Goal: Task Accomplishment & Management: Manage account settings

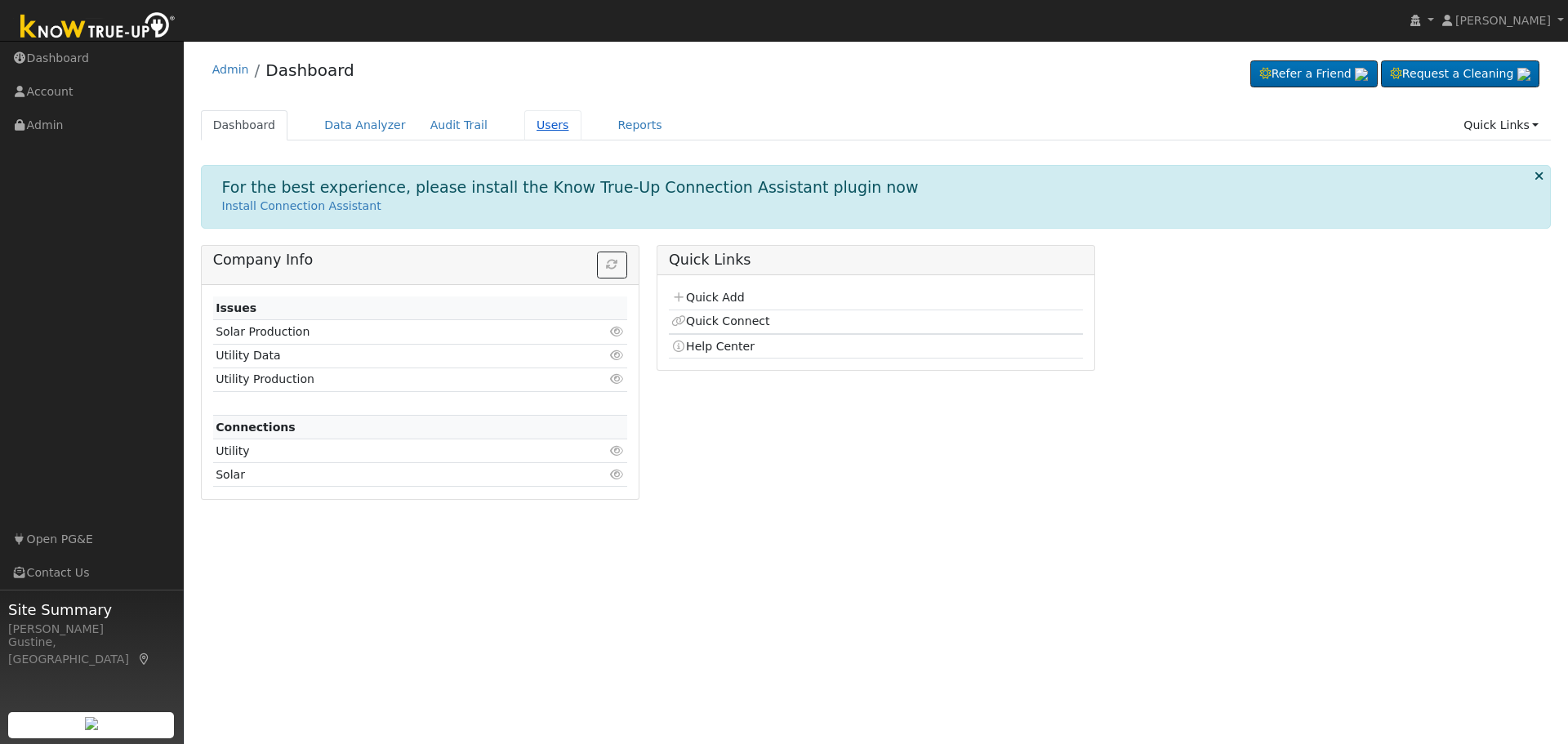
click at [524, 134] on link "Users" at bounding box center [553, 125] width 57 height 30
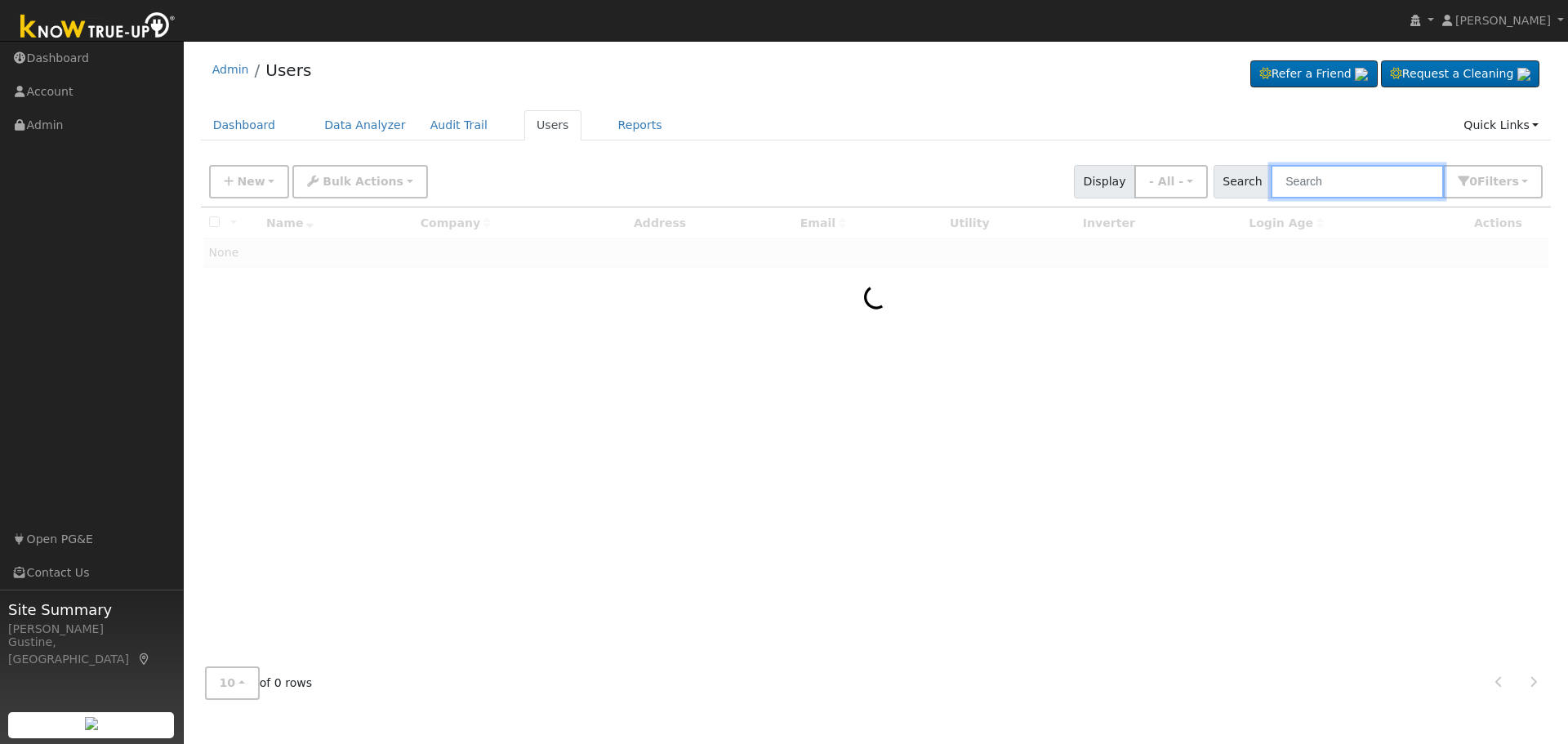
click at [1401, 192] on input "text" at bounding box center [1357, 181] width 174 height 34
paste input "[PERSON_NAME] & [PERSON_NAME]"
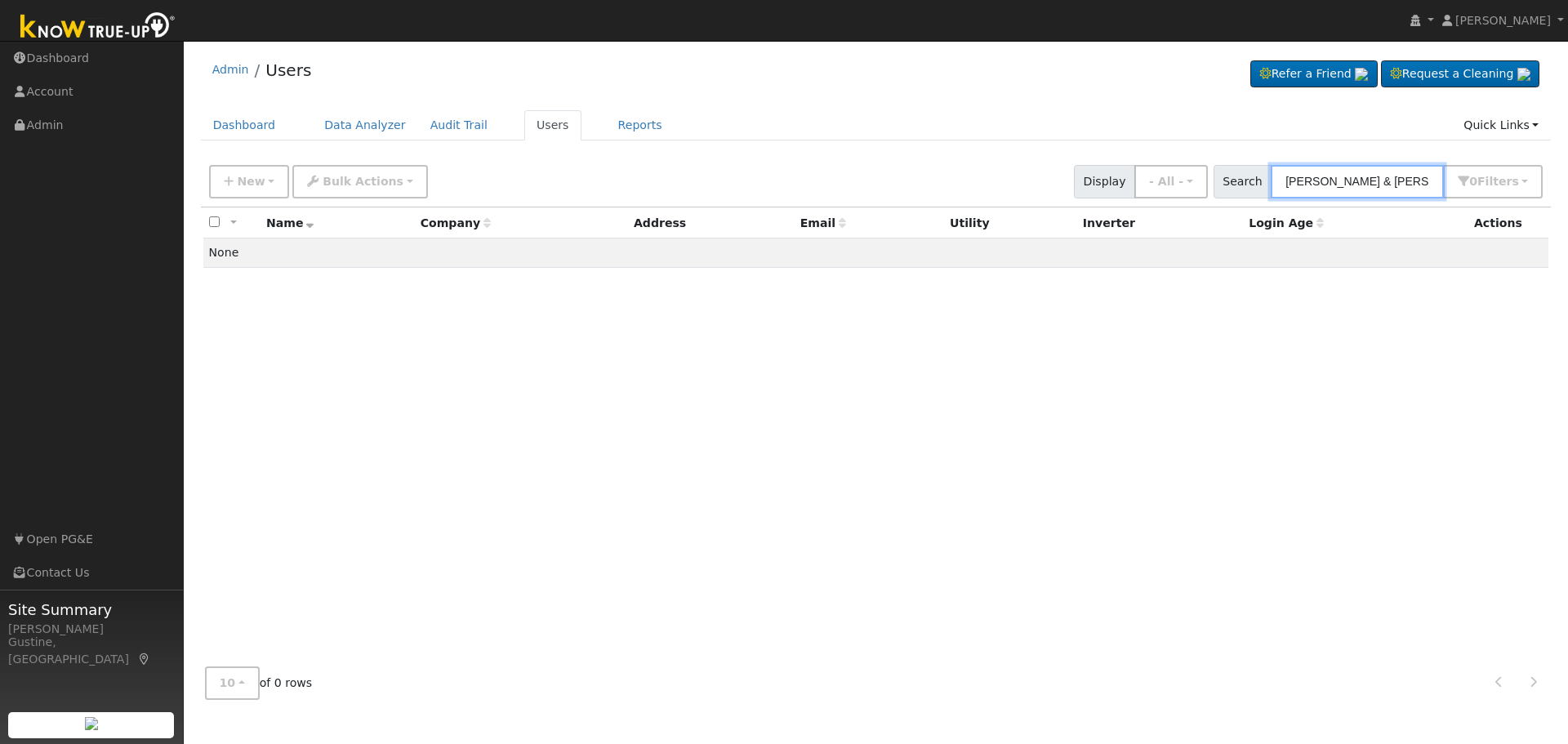
drag, startPoint x: 1340, startPoint y: 186, endPoint x: 932, endPoint y: 159, distance: 408.9
click at [957, 160] on div "New Add User Quick Add Quick Connect Quick Convert Lead Bulk Actions Send Email…" at bounding box center [876, 178] width 1340 height 39
type input "[PERSON_NAME] & [PERSON_NAME]"
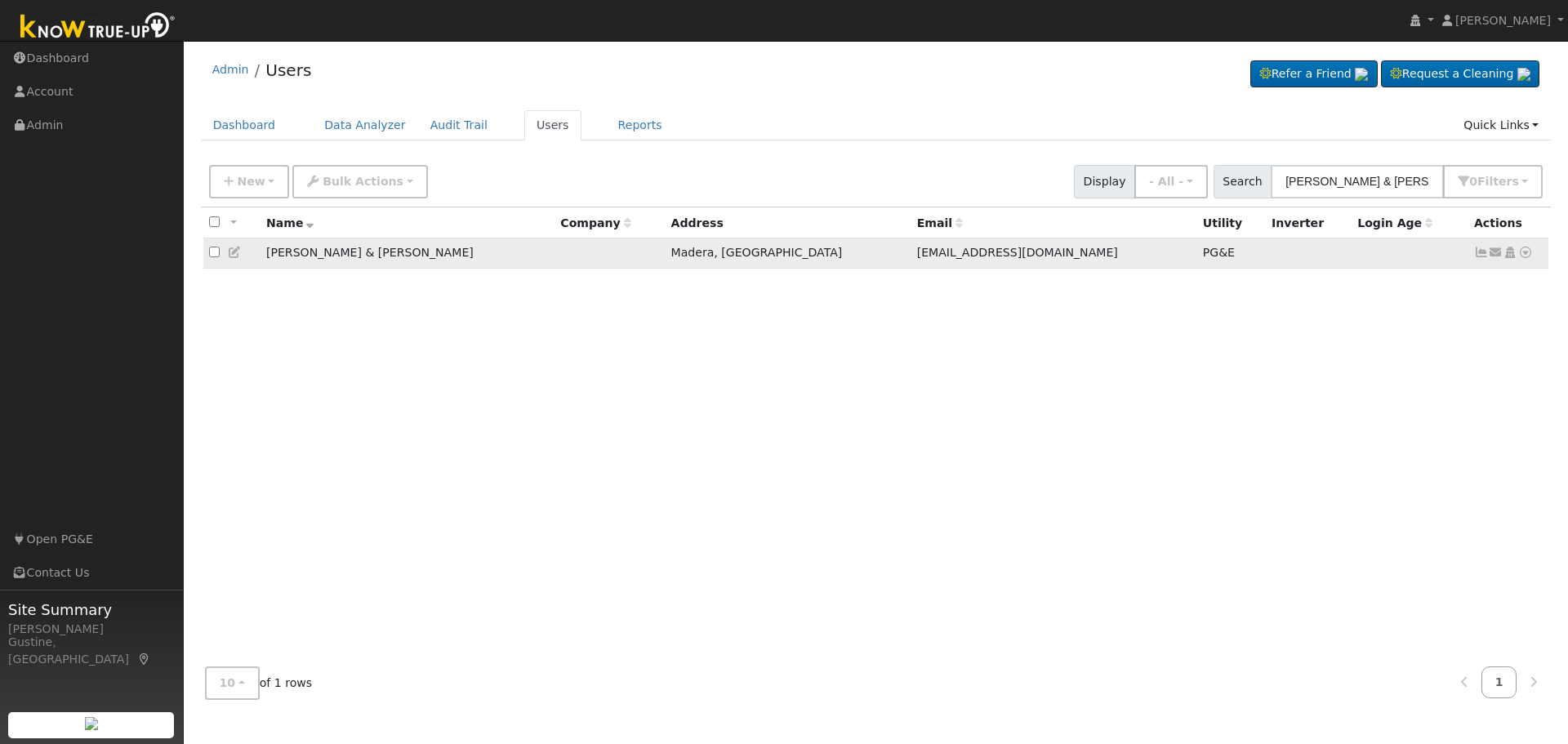
click at [1479, 254] on icon at bounding box center [1481, 252] width 15 height 11
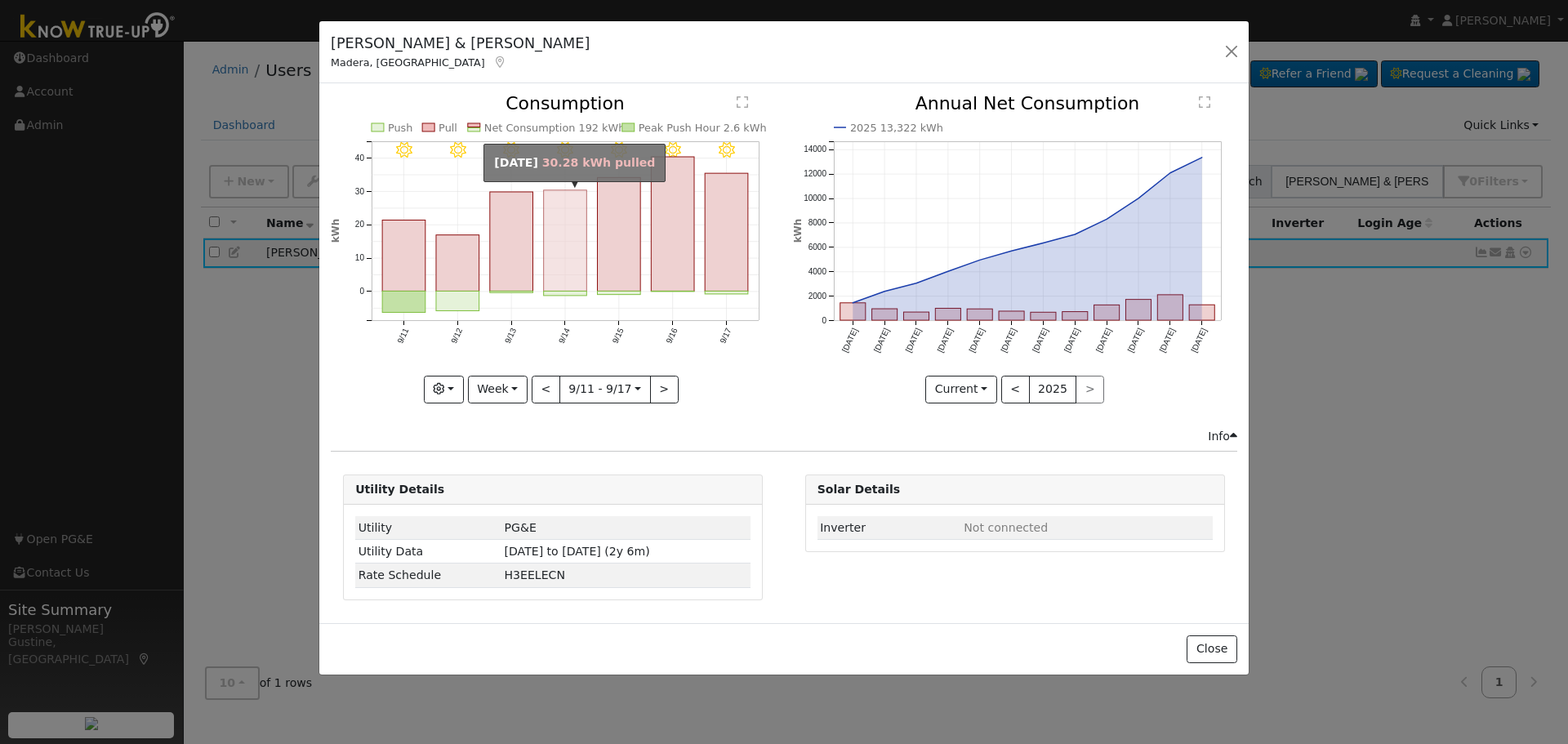
click at [586, 250] on rect "onclick=""" at bounding box center [566, 240] width 43 height 101
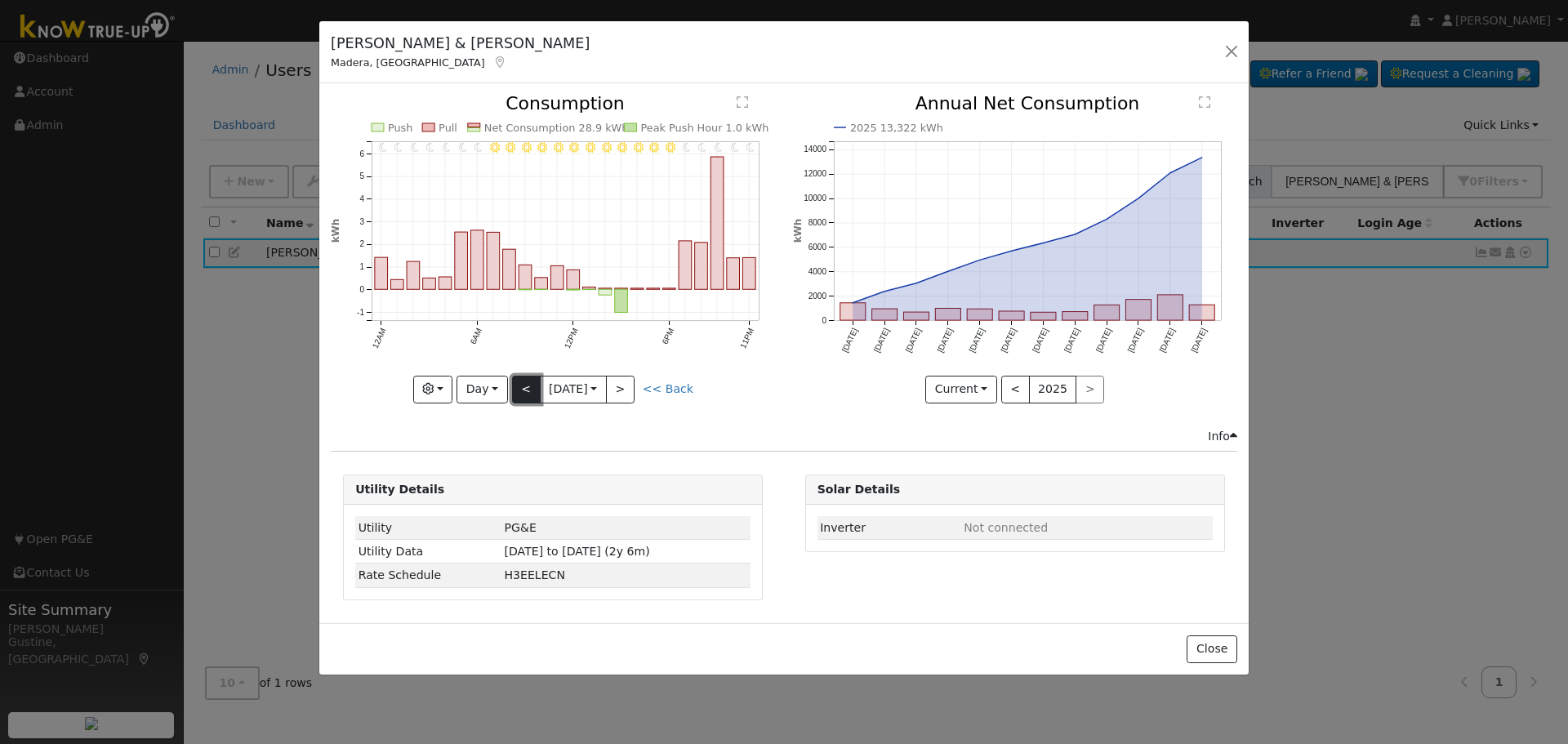
click at [514, 395] on button "<" at bounding box center [526, 389] width 28 height 28
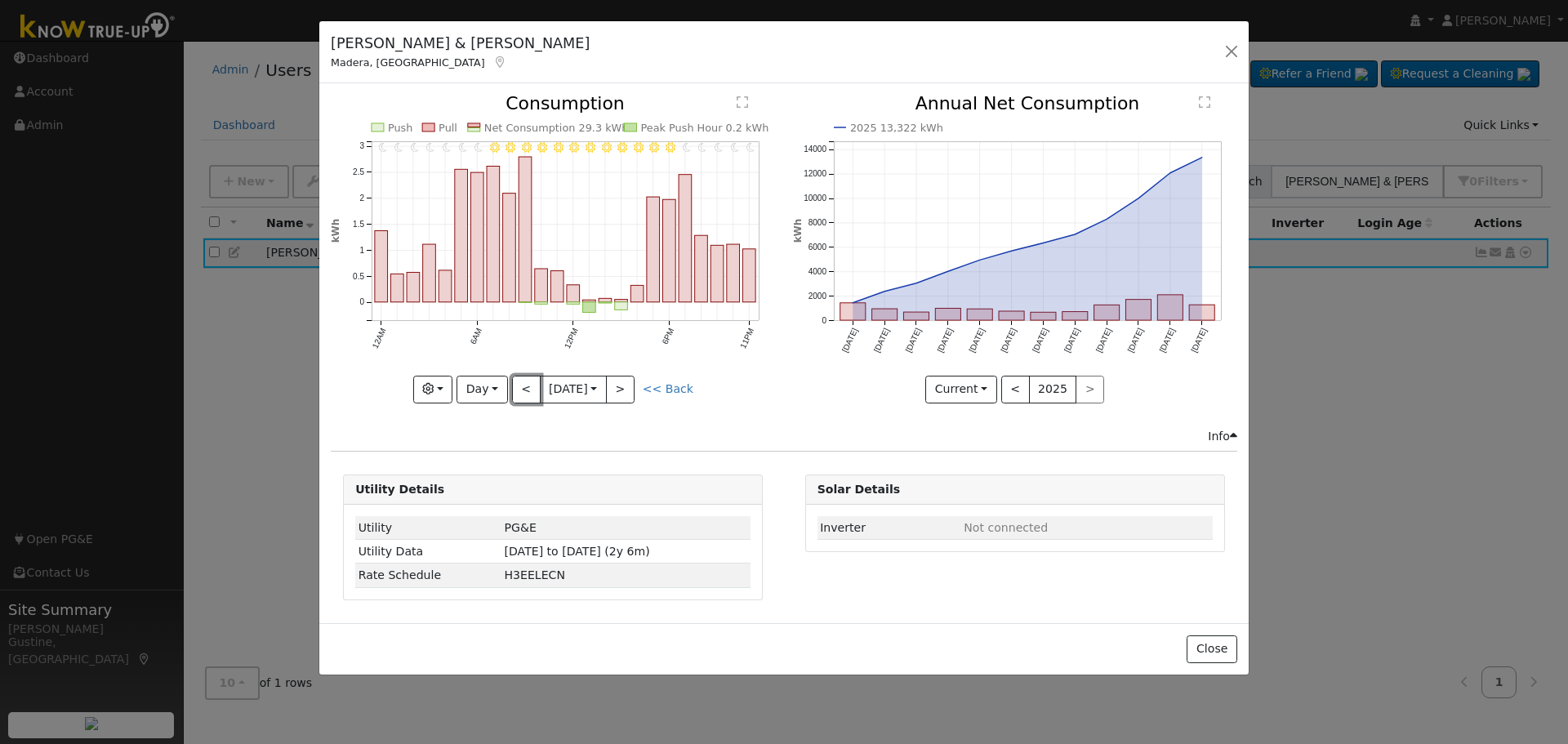
click at [531, 391] on button "<" at bounding box center [526, 389] width 28 height 28
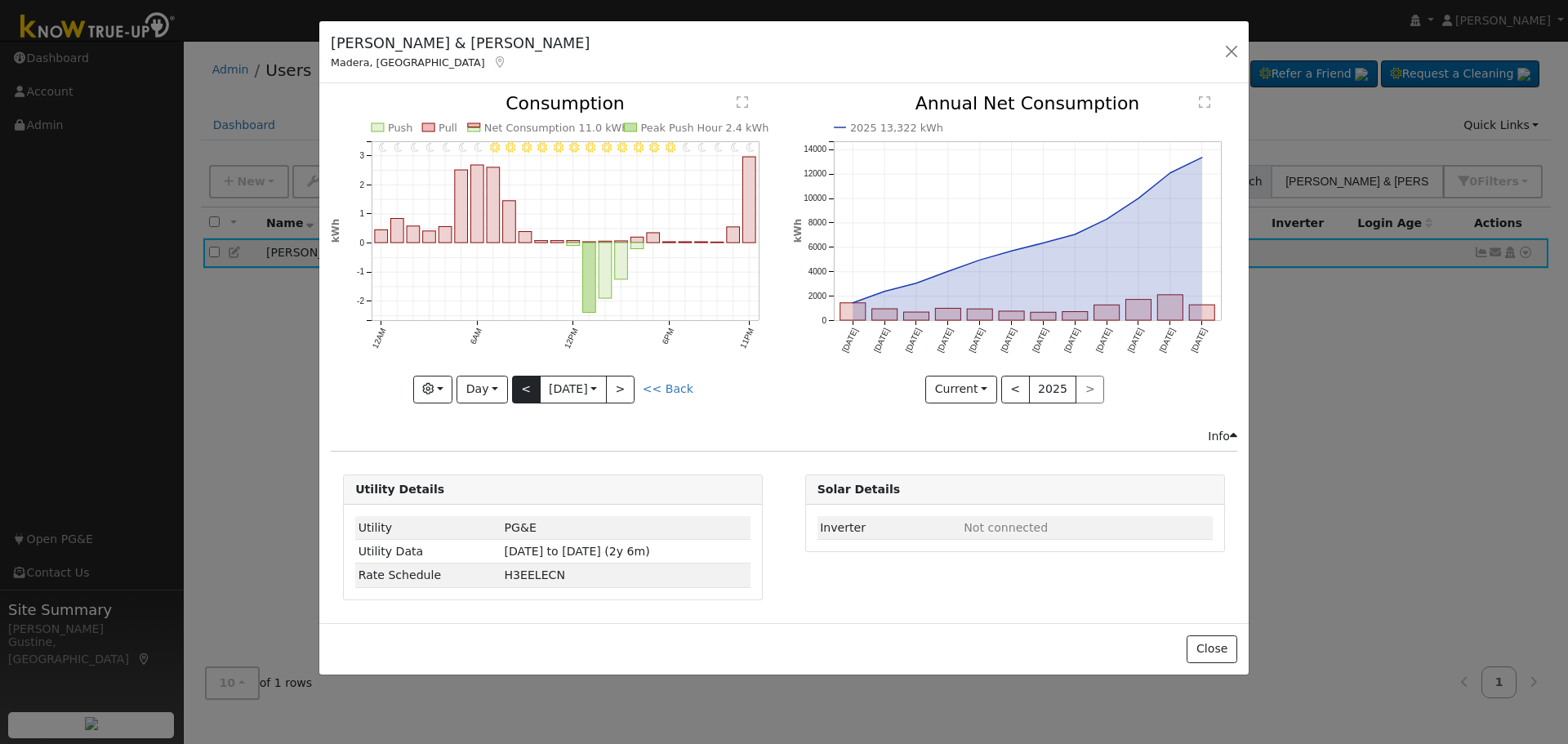
click at [537, 394] on div "11PM - Clear 10PM - Clear 9PM - Clear 8PM - Clear 7PM - Clear 6PM - Clear 5PM -…" at bounding box center [553, 249] width 445 height 308
click at [538, 395] on button "<" at bounding box center [526, 389] width 28 height 28
click at [541, 394] on input "[DATE]" at bounding box center [573, 389] width 66 height 26
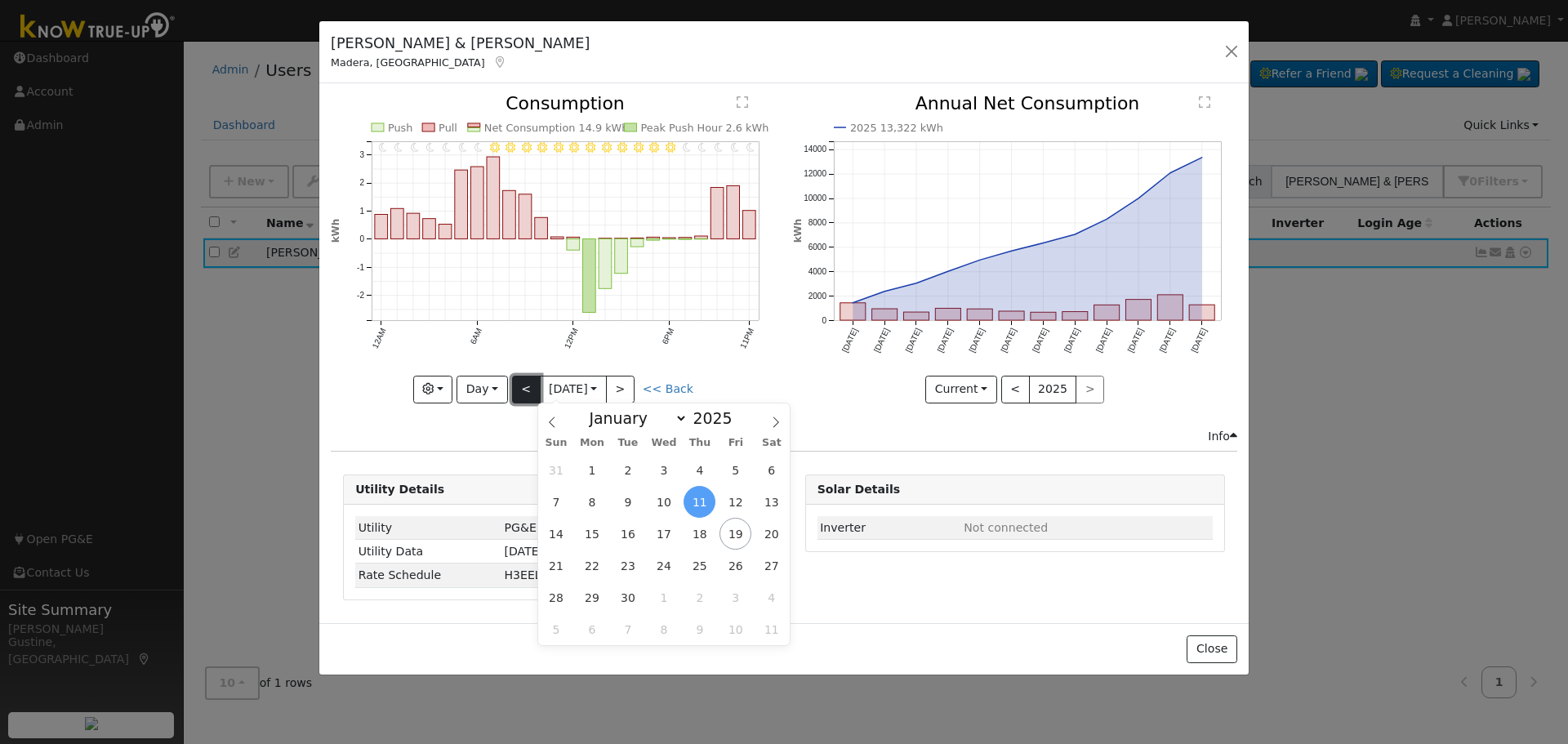
click at [534, 394] on button "<" at bounding box center [526, 389] width 28 height 28
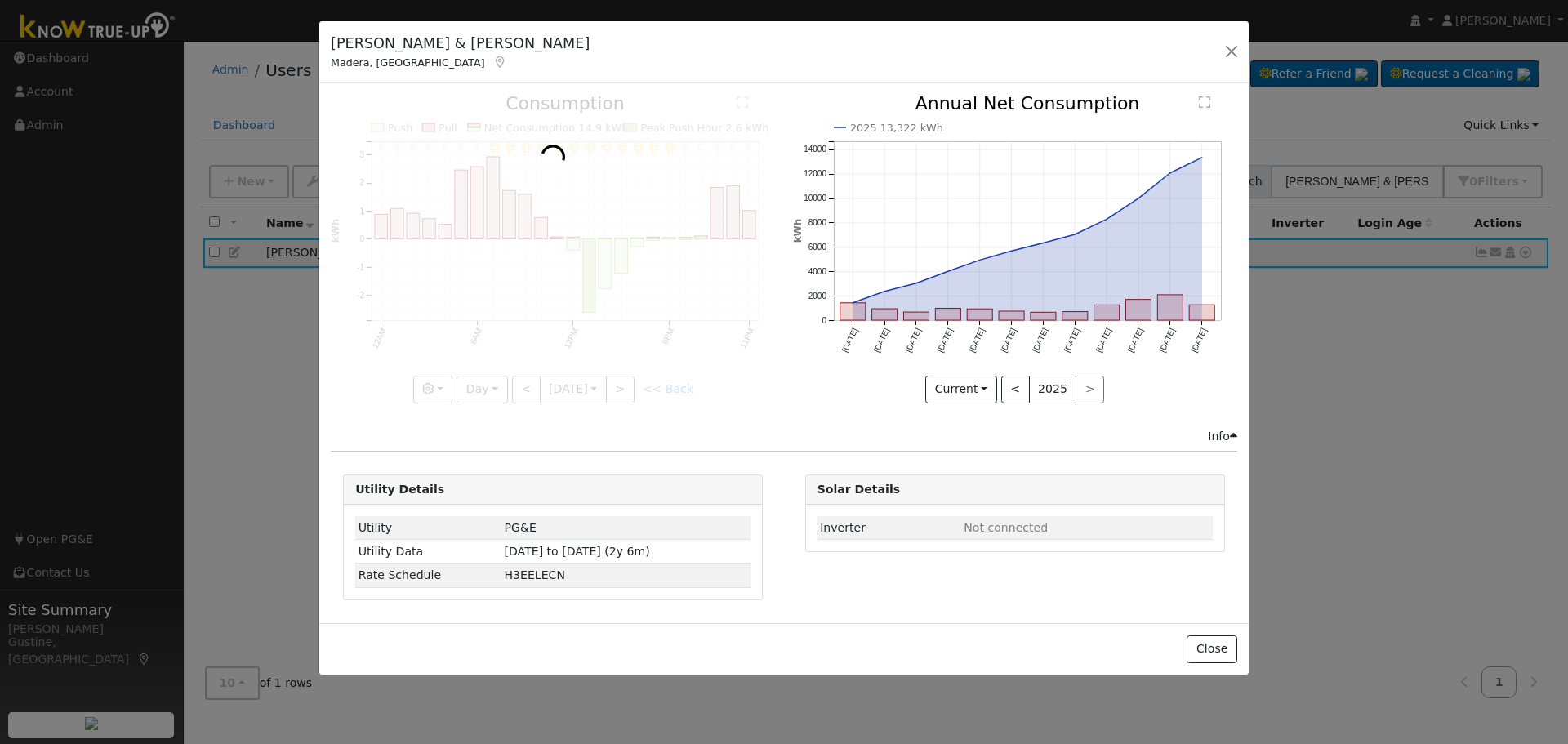
click at [534, 394] on div at bounding box center [553, 249] width 445 height 308
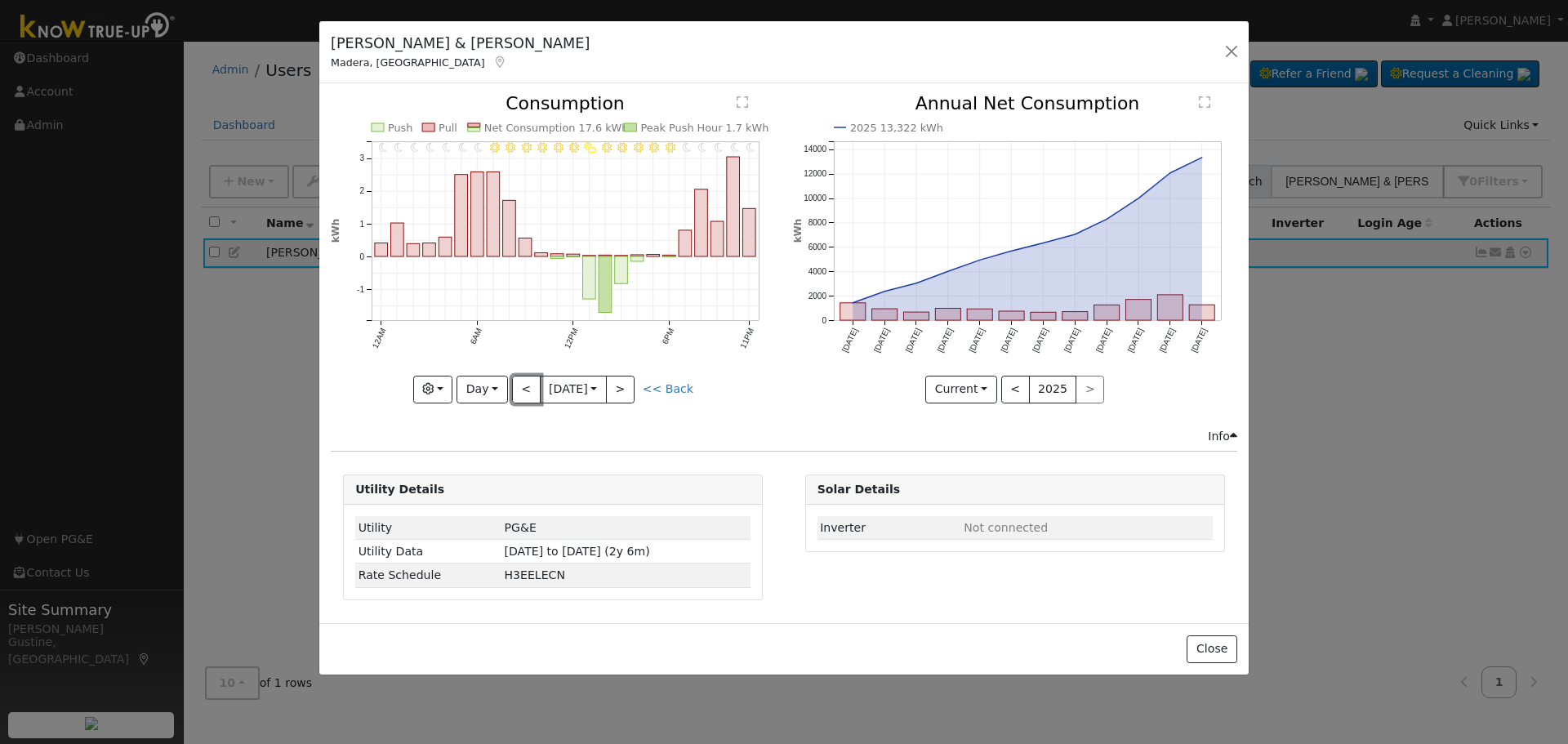
click at [527, 394] on button "<" at bounding box center [526, 389] width 28 height 28
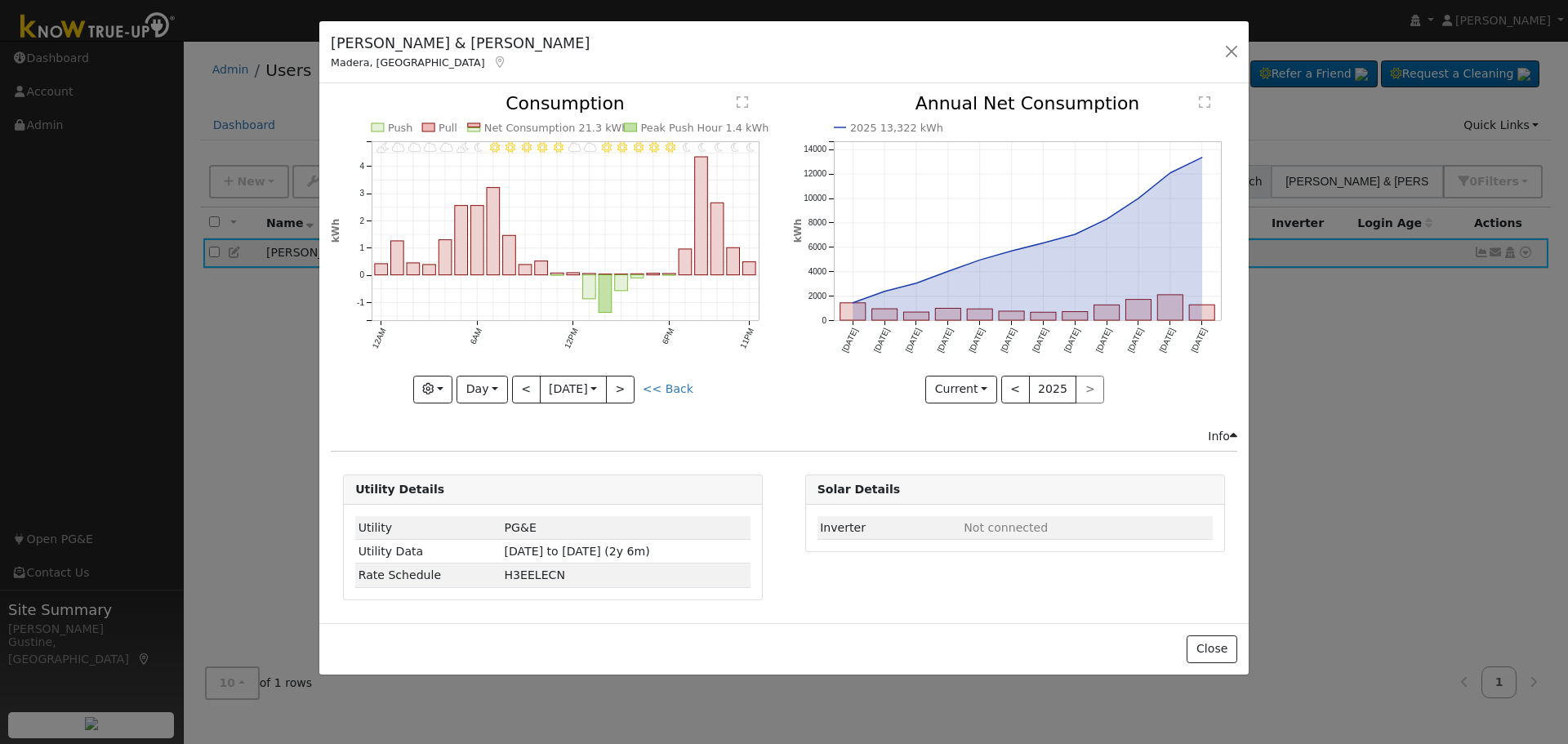
click at [527, 394] on div at bounding box center [553, 249] width 445 height 308
click at [527, 394] on button "<" at bounding box center [526, 389] width 28 height 28
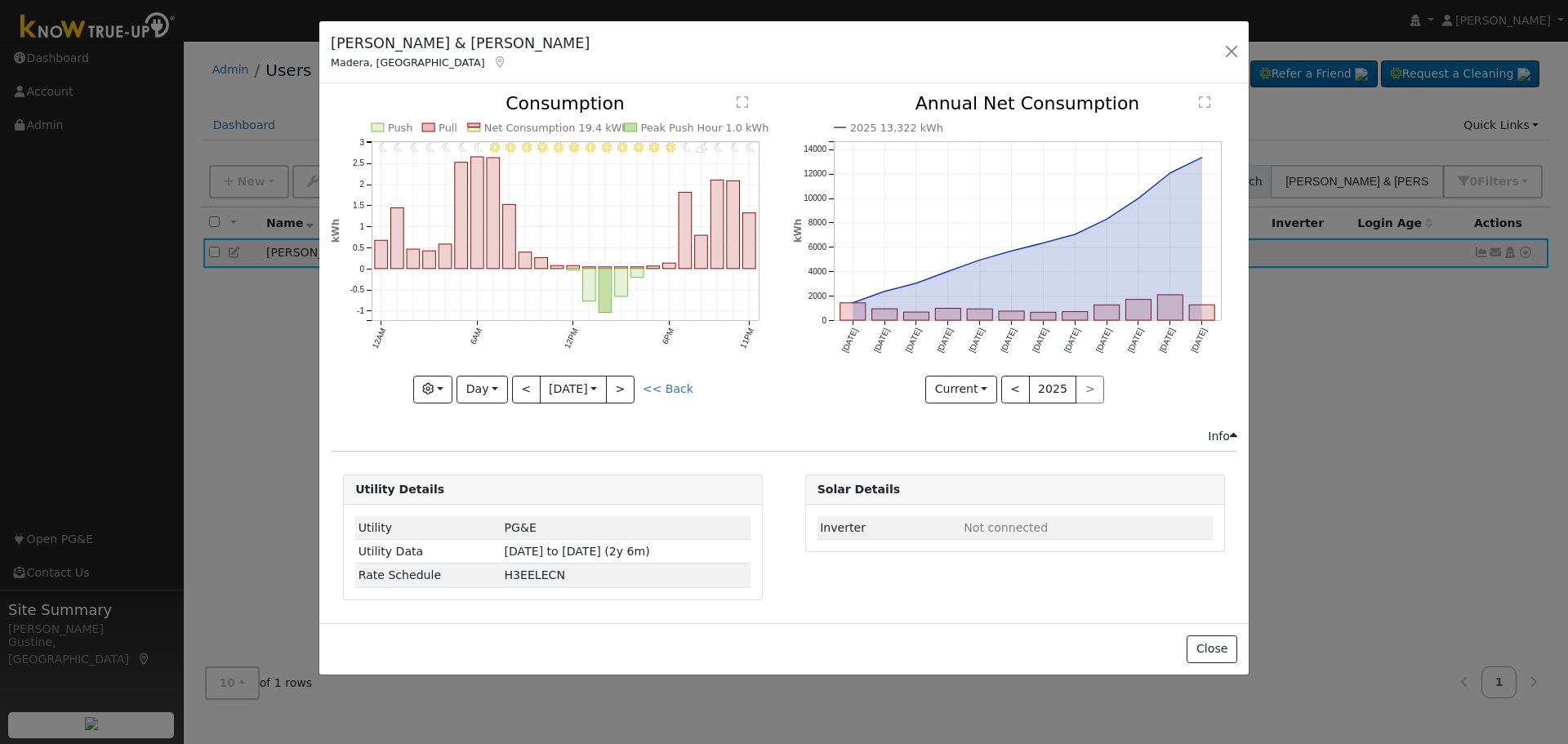
click at [527, 394] on div at bounding box center [553, 249] width 445 height 308
click at [635, 401] on button ">" at bounding box center [620, 389] width 28 height 28
type input "[DATE]"
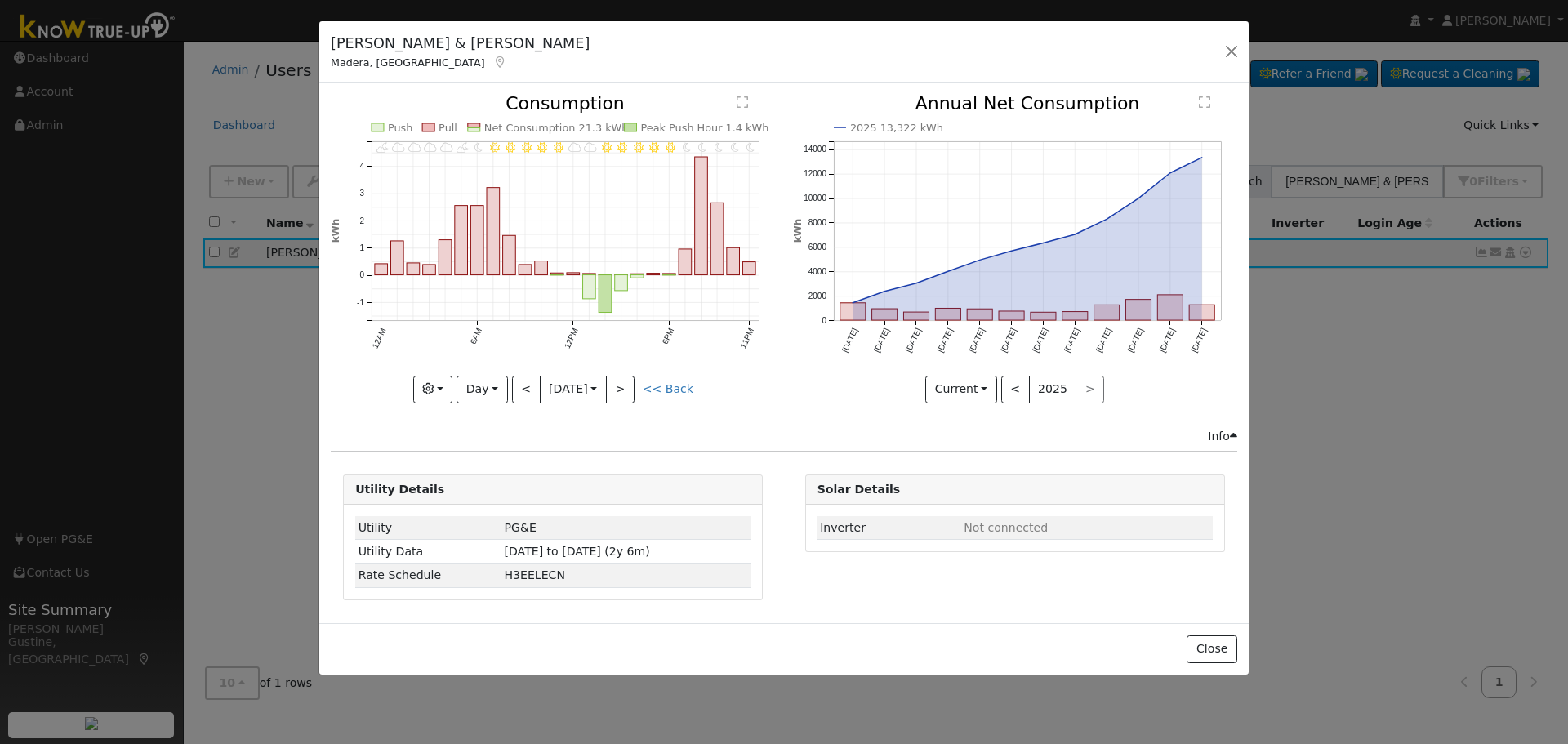
drag, startPoint x: 638, startPoint y: 402, endPoint x: 631, endPoint y: 413, distance: 13.0
click at [637, 402] on div "11PM - Clear 10PM - Clear 9PM - Clear 8PM - Clear 7PM - Clear 6PM - Clear 5PM -…" at bounding box center [553, 261] width 461 height 332
click at [1232, 45] on button "button" at bounding box center [1231, 51] width 22 height 22
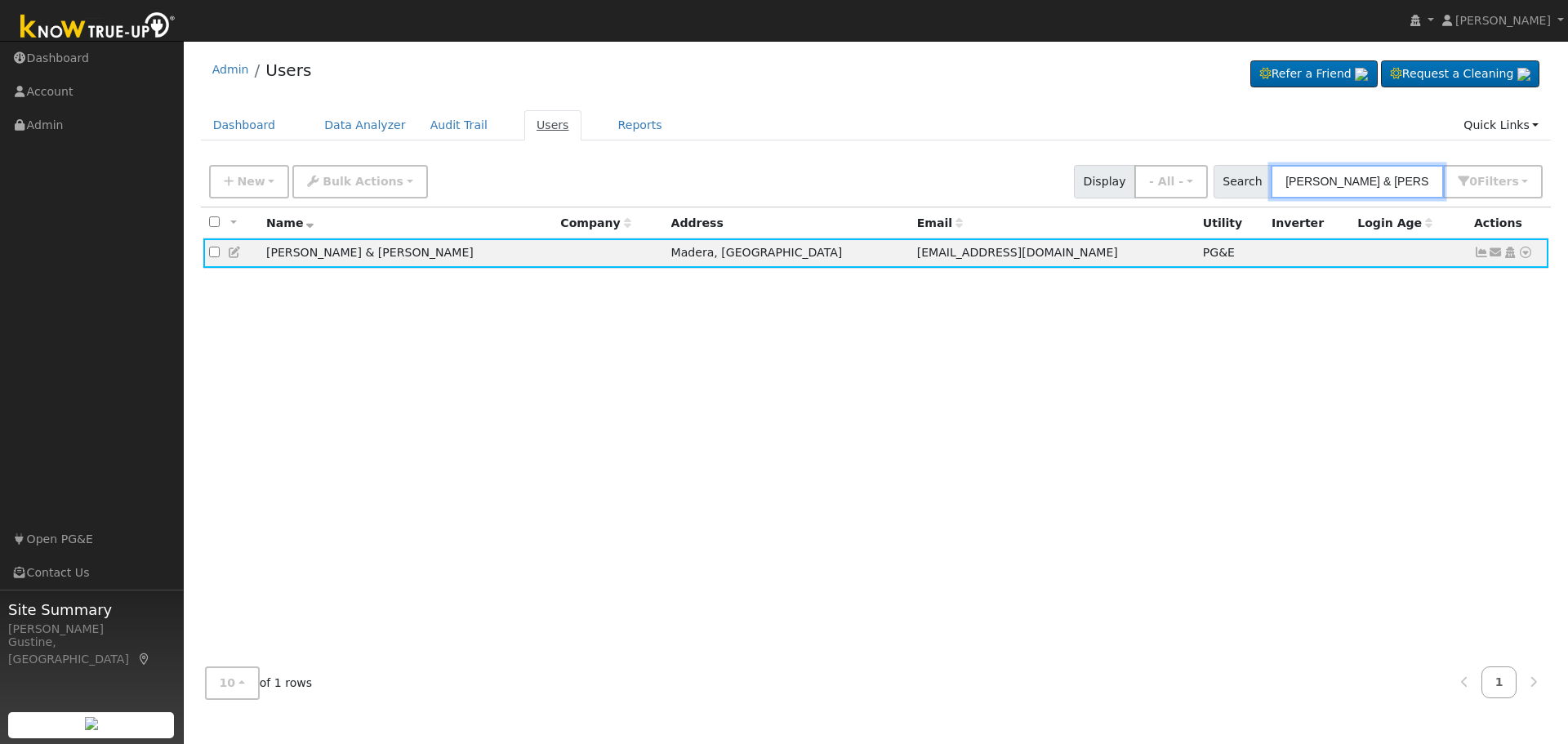
drag, startPoint x: 1387, startPoint y: 181, endPoint x: 503, endPoint y: 127, distance: 885.6
click at [883, 148] on div "Admin Users Refer a Friend Request a Cleaning" at bounding box center [876, 381] width 1368 height 663
paste input "[PERSON_NAME]"
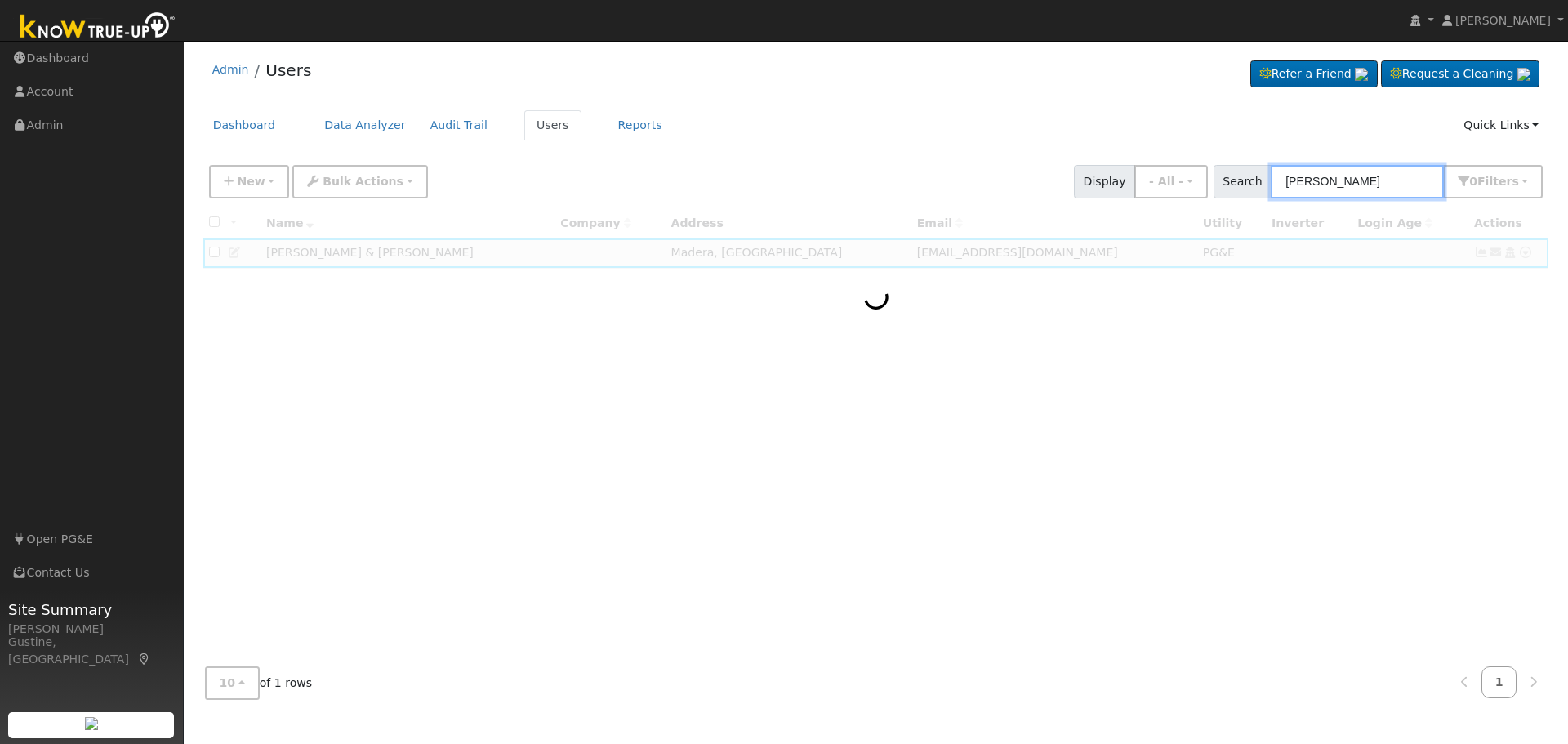
drag, startPoint x: 1345, startPoint y: 186, endPoint x: 1567, endPoint y: 105, distance: 236.3
click at [1567, 131] on div "User Profile First name Last name Email Email Notifications No Emails No Emails…" at bounding box center [876, 392] width 1384 height 703
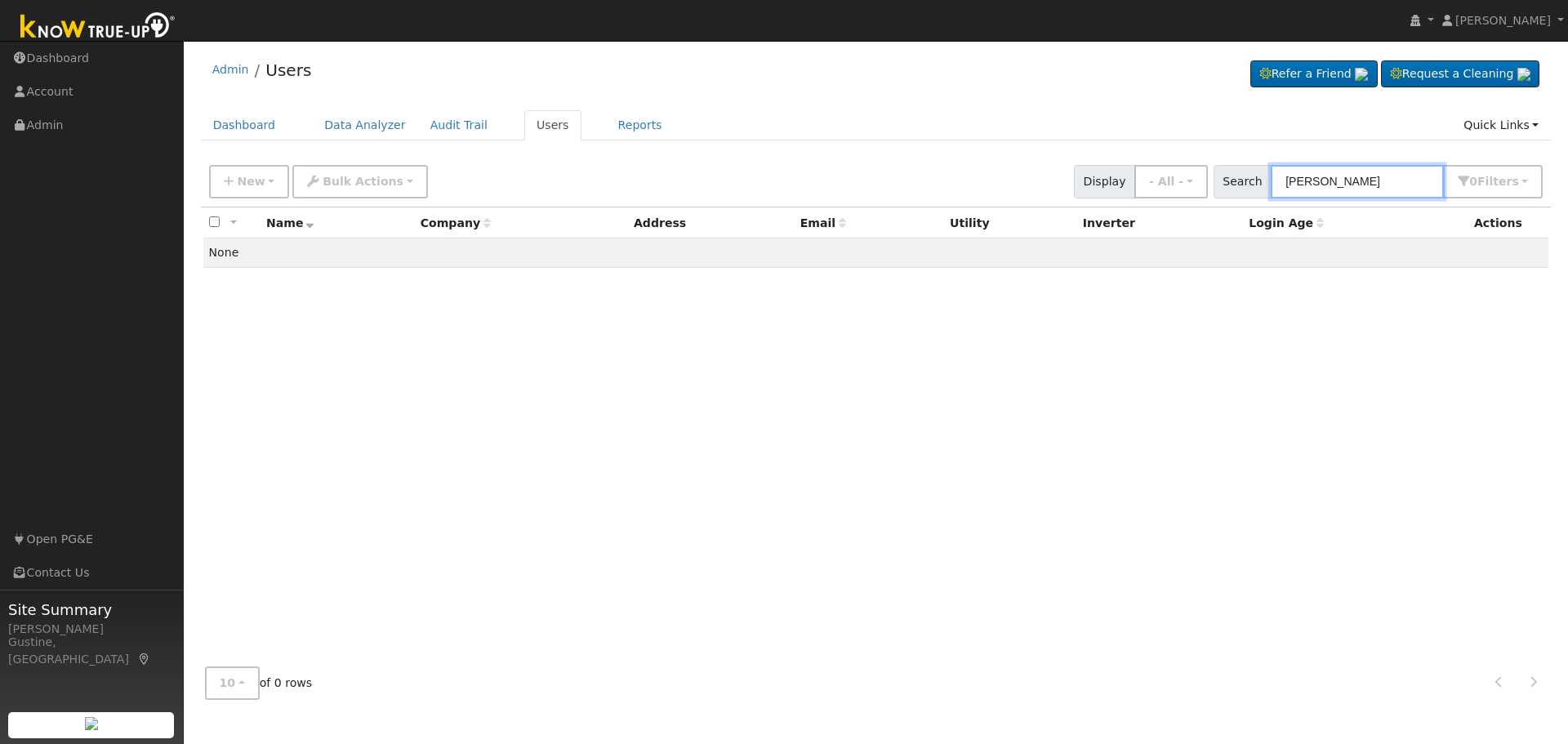
type input "[PERSON_NAME]"
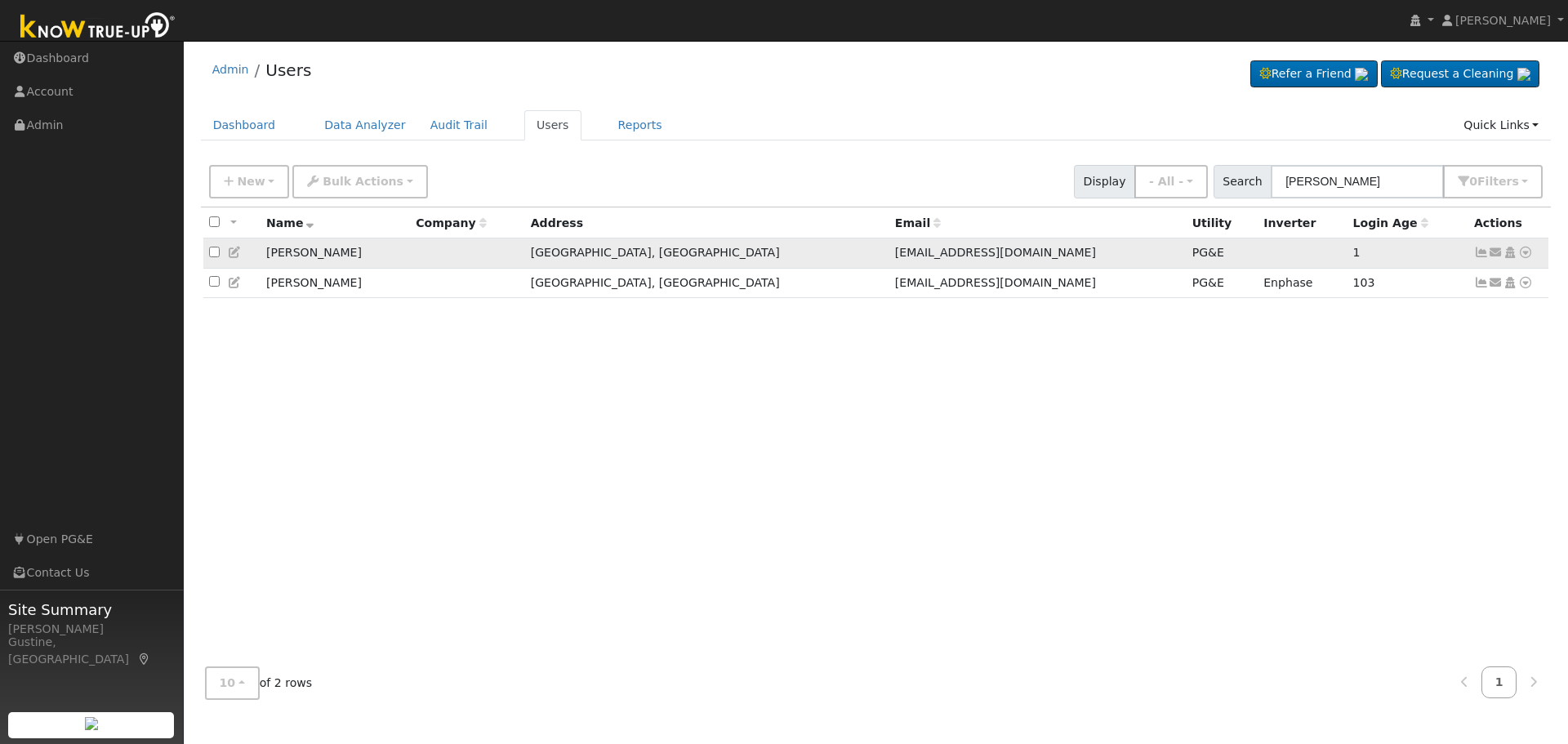
click at [1476, 256] on icon at bounding box center [1481, 252] width 15 height 11
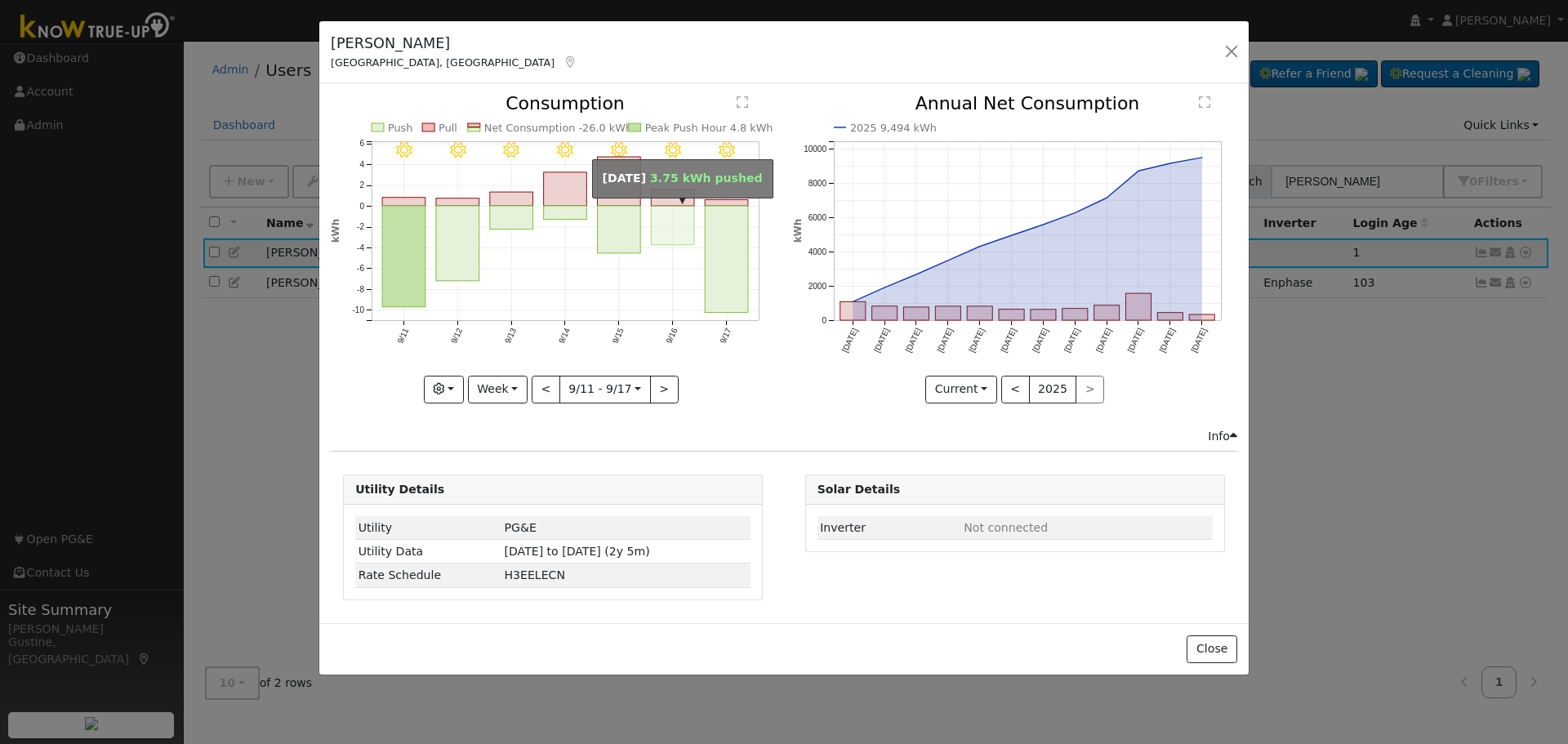
click at [694, 236] on rect "onclick=""" at bounding box center [673, 224] width 43 height 39
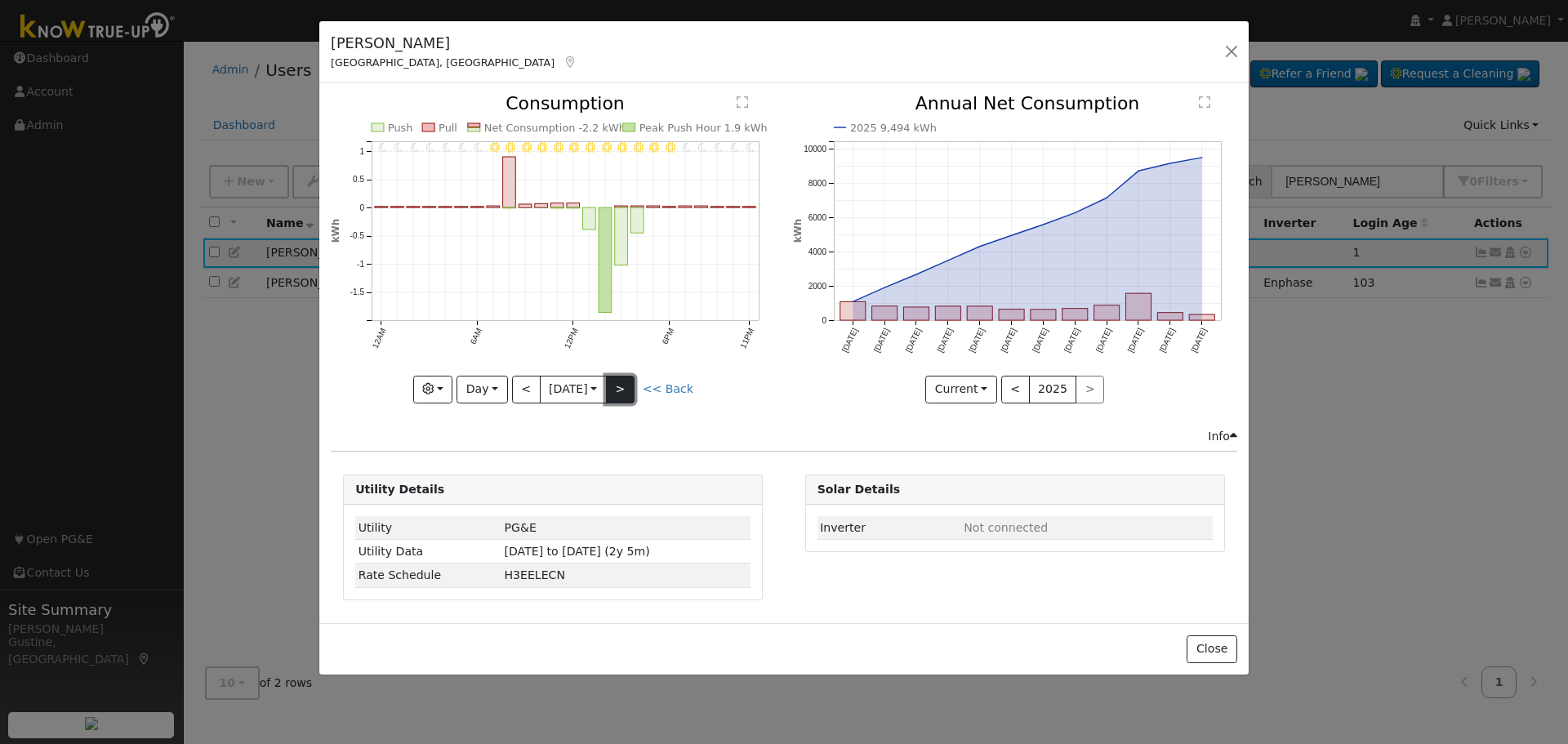
click at [619, 398] on button ">" at bounding box center [620, 389] width 28 height 28
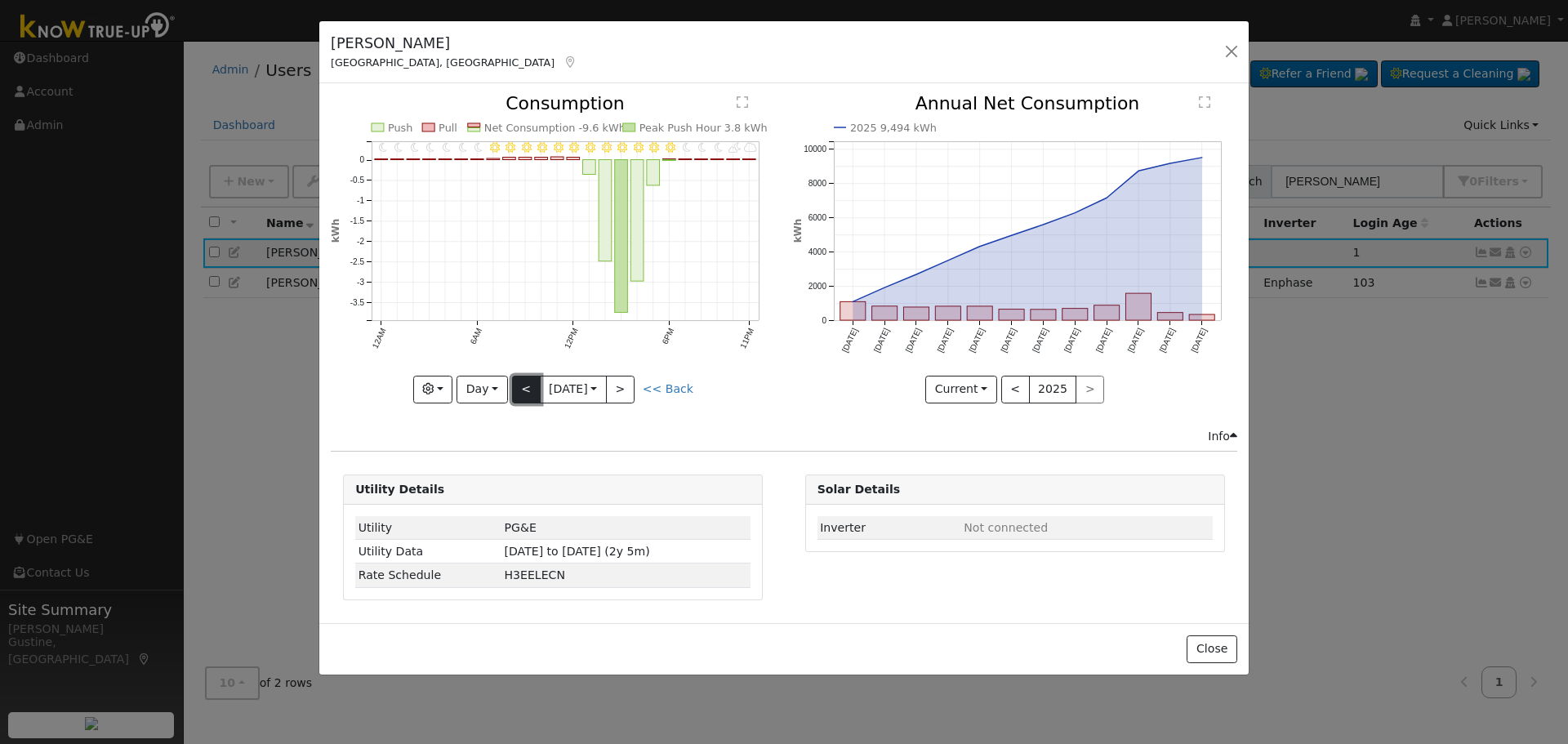
click at [518, 384] on button "<" at bounding box center [526, 389] width 28 height 28
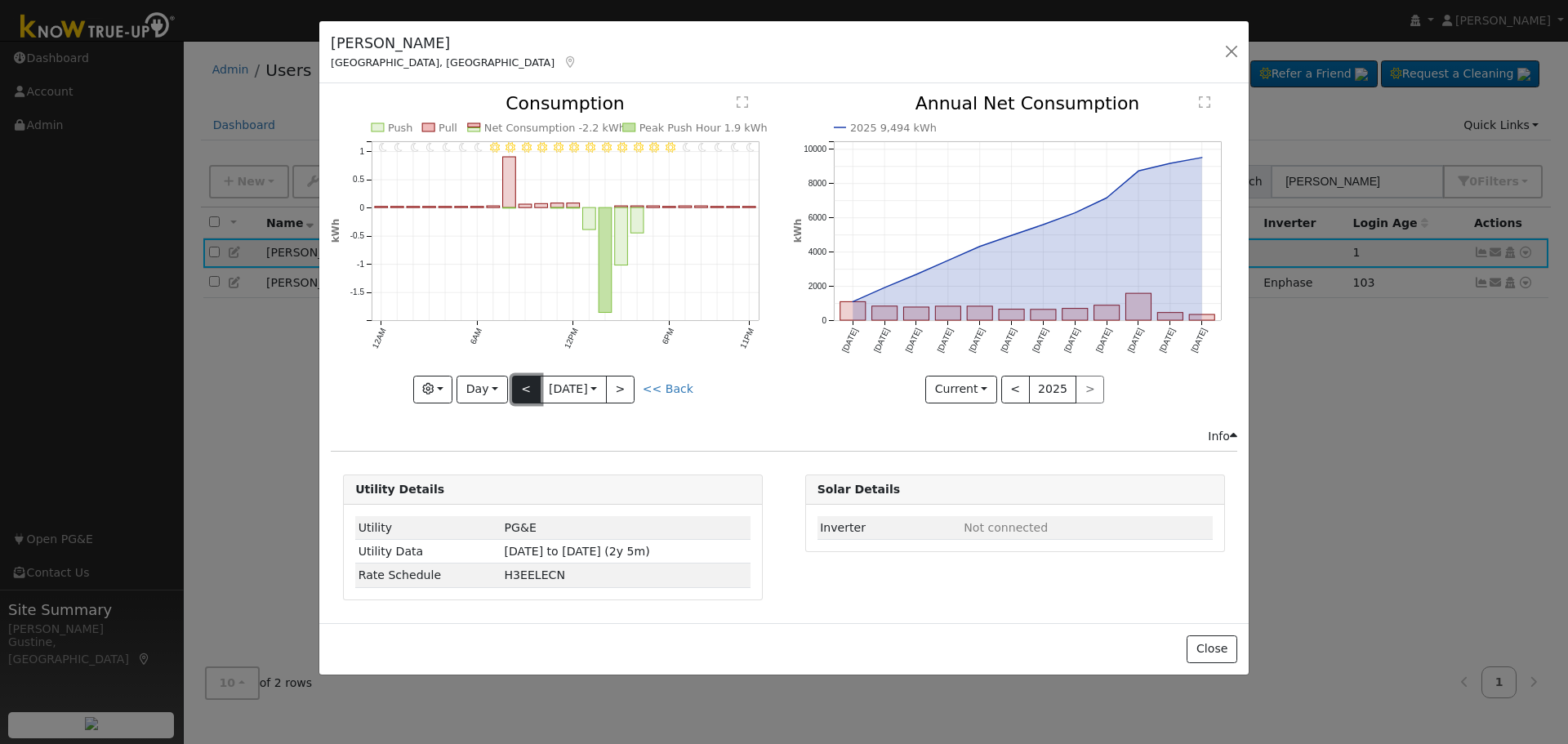
click at [518, 384] on button "<" at bounding box center [526, 389] width 28 height 28
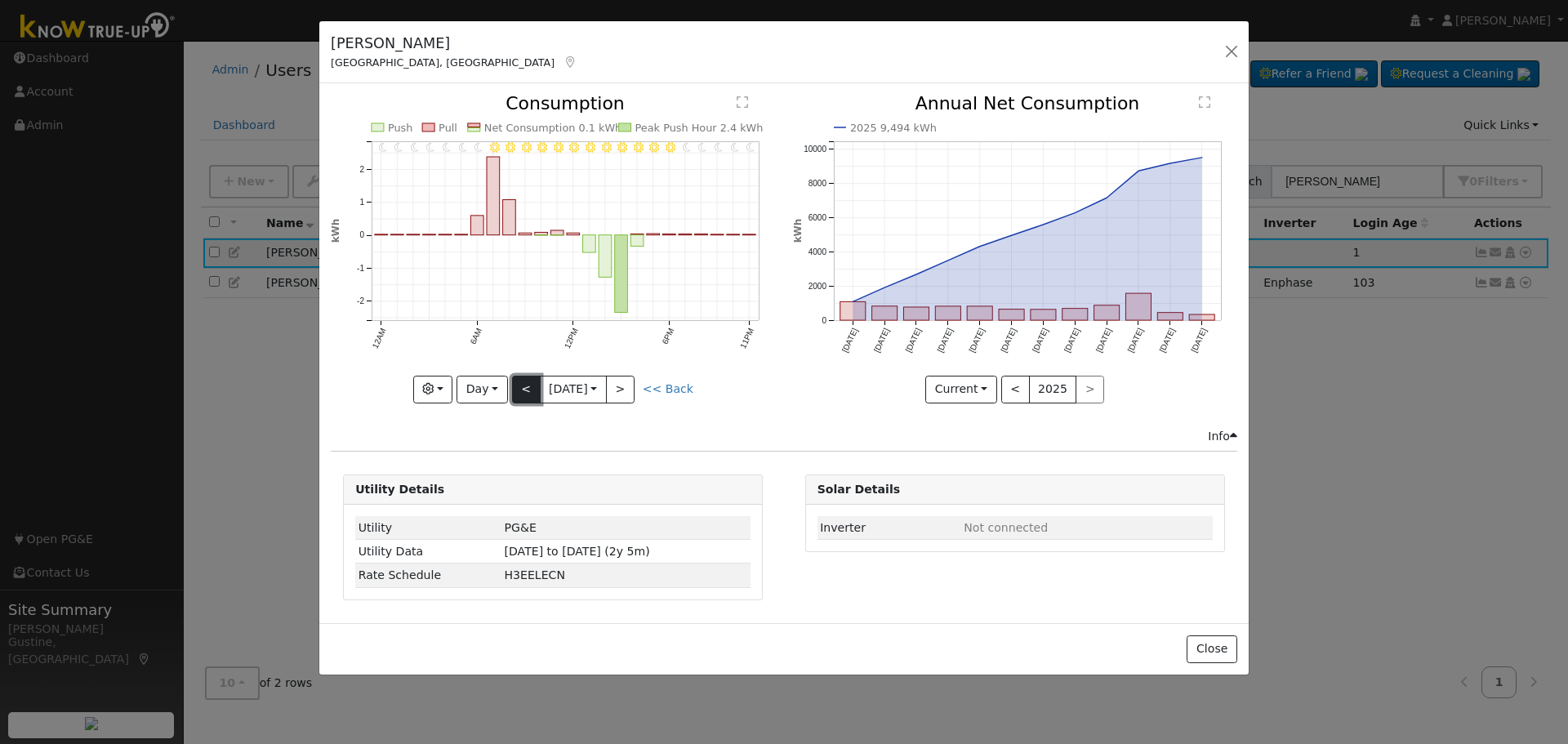
click at [518, 384] on button "<" at bounding box center [526, 389] width 28 height 28
type input "[DATE]"
